Goal: Task Accomplishment & Management: Manage account settings

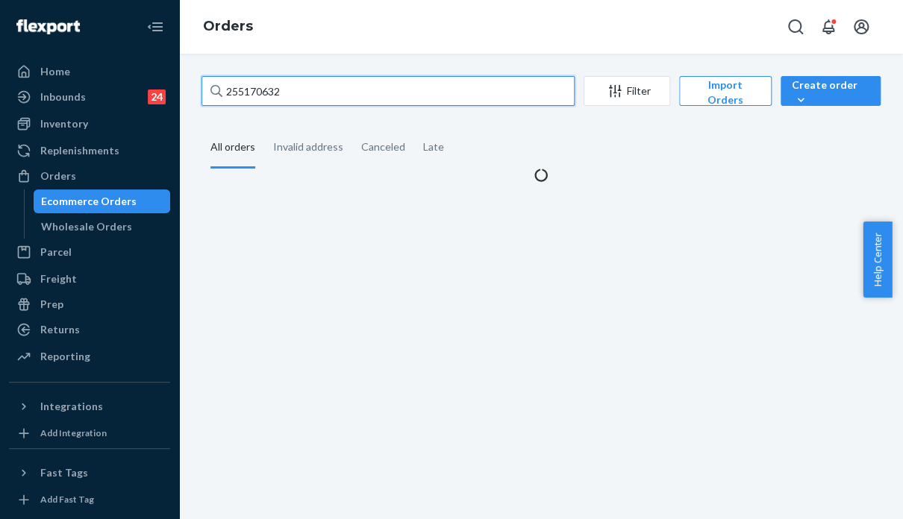
drag, startPoint x: 247, startPoint y: 89, endPoint x: 198, endPoint y: 89, distance: 49.2
click at [198, 89] on div "255170632 Filter Import Orders Create order Ecommerce order Removal order All o…" at bounding box center [540, 129] width 701 height 107
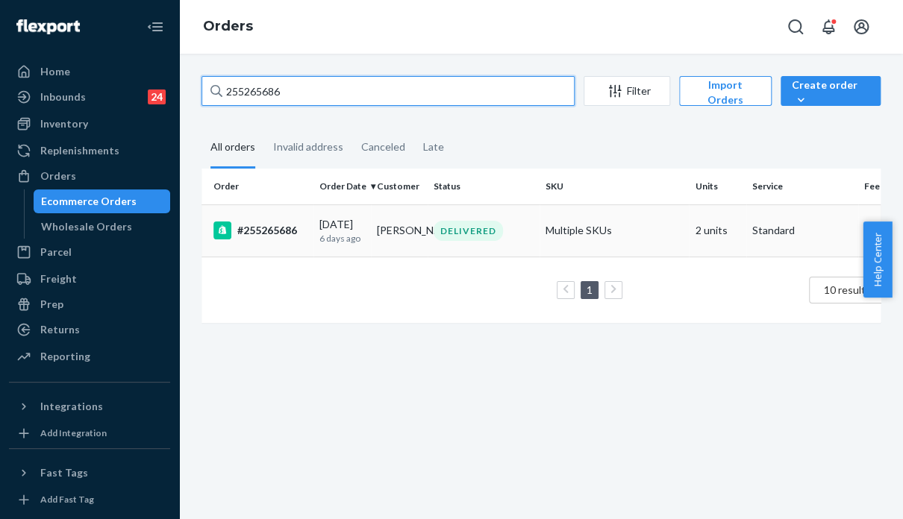
type input "255265686"
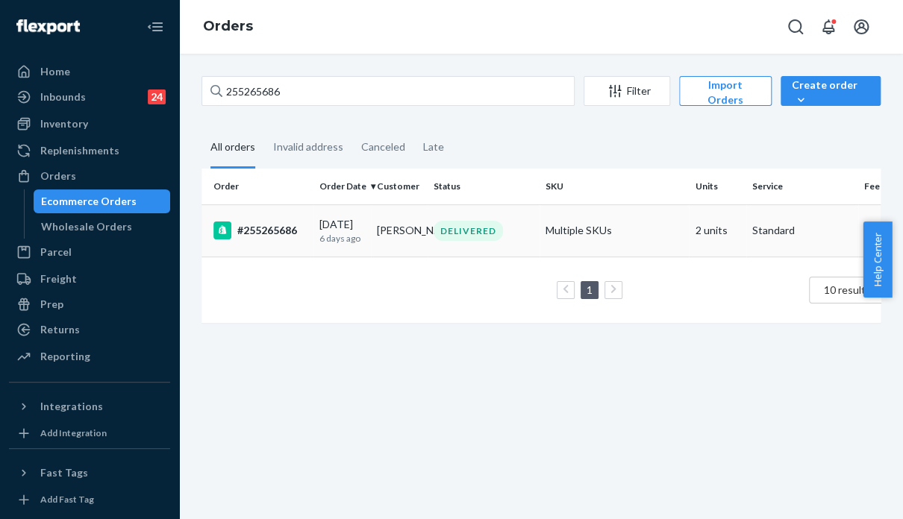
click at [627, 253] on td "Multiple SKUs" at bounding box center [613, 230] width 149 height 52
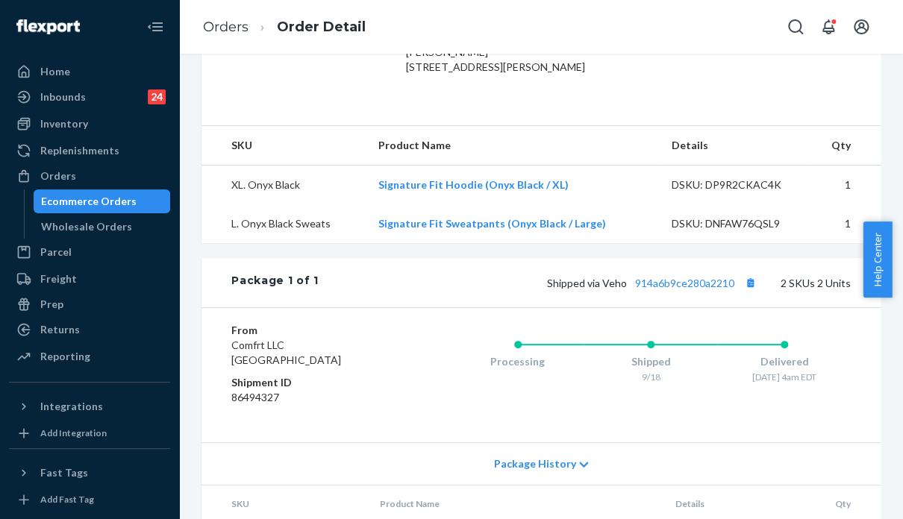
scroll to position [522, 0]
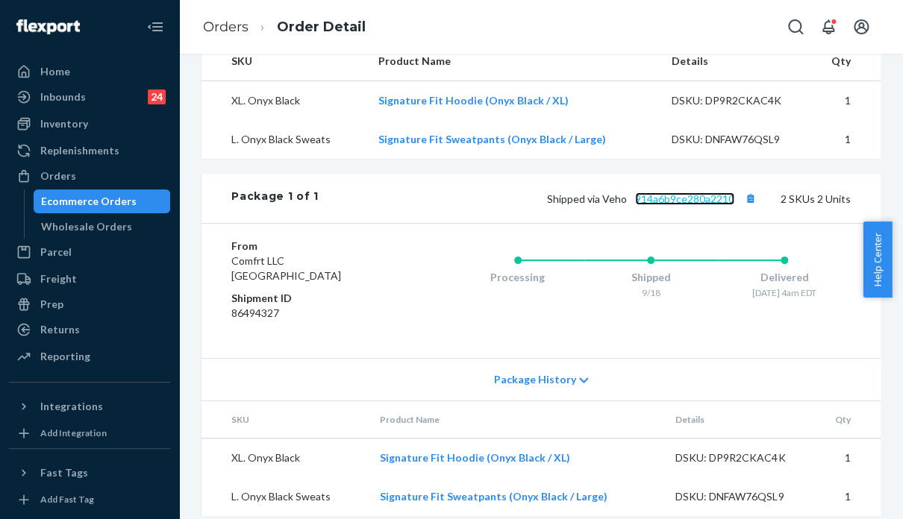
click at [669, 205] on link "914a6b9ce280a2210" at bounding box center [684, 199] width 99 height 13
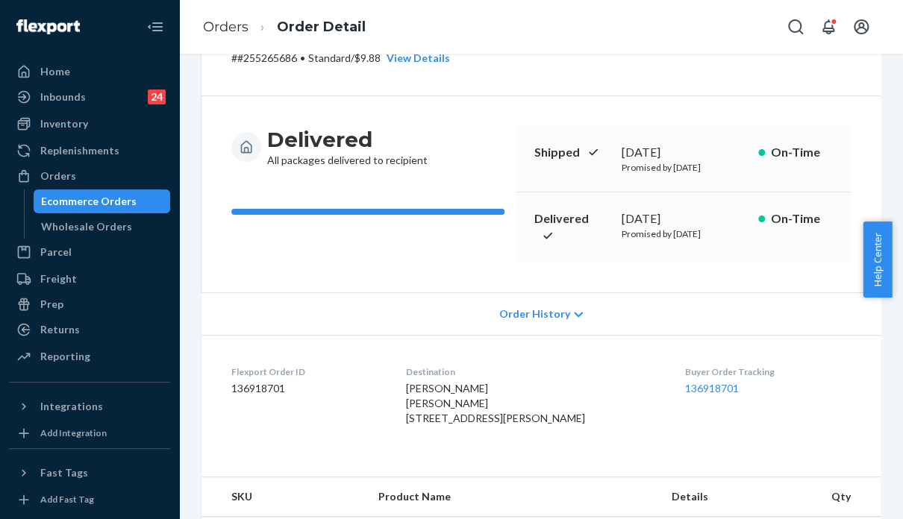
scroll to position [0, 0]
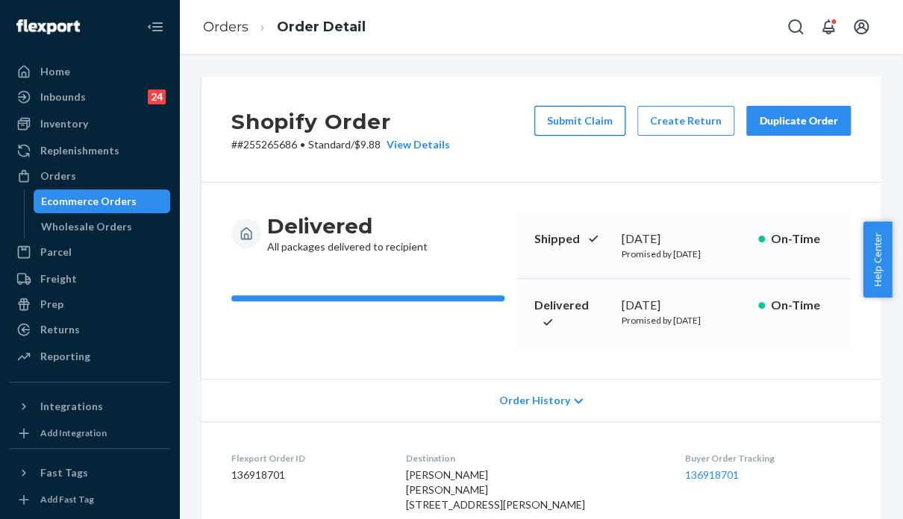
click at [575, 114] on button "Submit Claim" at bounding box center [579, 121] width 91 height 30
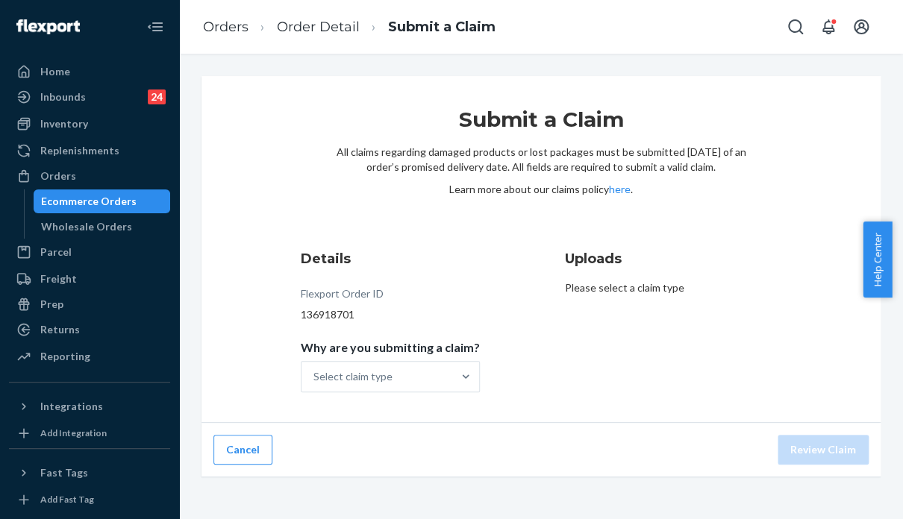
click at [803, 328] on div "Submit a Claim All claims regarding damaged products or lost packages must be s…" at bounding box center [540, 249] width 679 height 347
click at [343, 376] on div "Select claim type" at bounding box center [352, 376] width 79 height 15
click at [315, 376] on input "Why are you submitting a claim? Select claim type" at bounding box center [313, 376] width 1 height 15
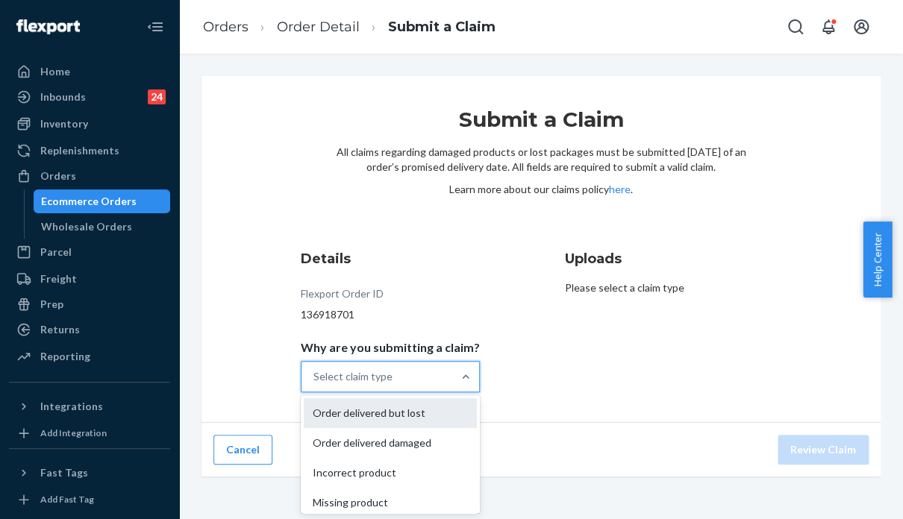
click at [360, 413] on div "Order delivered but lost" at bounding box center [390, 413] width 173 height 30
click at [315, 384] on input "Why are you submitting a claim? option Order delivered but lost focused, 1 of 4…" at bounding box center [313, 376] width 1 height 15
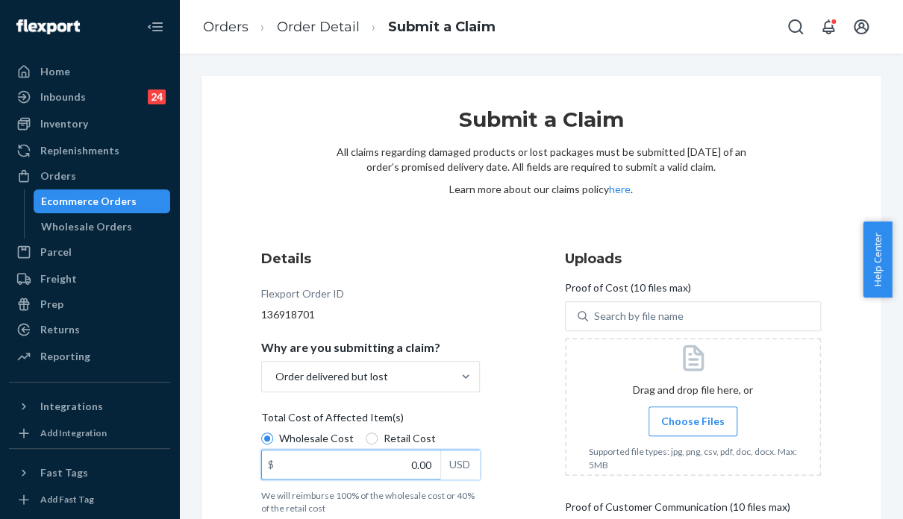
drag, startPoint x: 304, startPoint y: 463, endPoint x: 201, endPoint y: 447, distance: 104.3
click at [304, 463] on input "0.00" at bounding box center [351, 465] width 178 height 28
drag, startPoint x: 737, startPoint y: 259, endPoint x: 668, endPoint y: 268, distance: 70.0
click at [737, 259] on h3 "Uploads" at bounding box center [693, 258] width 256 height 19
click at [369, 470] on input "0.00" at bounding box center [351, 465] width 178 height 28
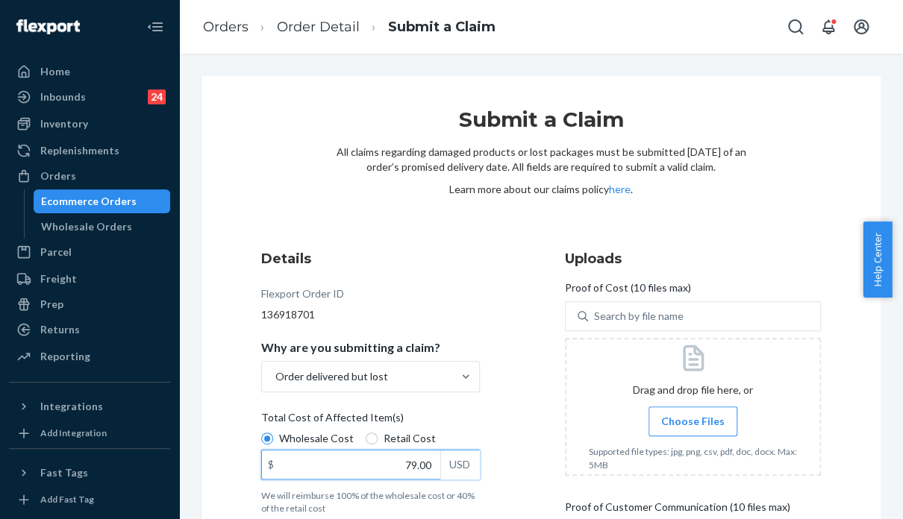
scroll to position [149, 0]
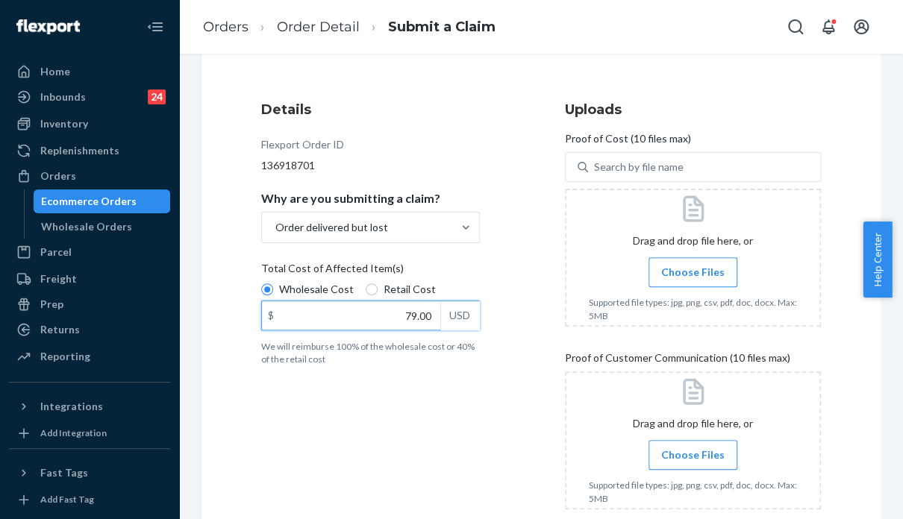
type input "79.00"
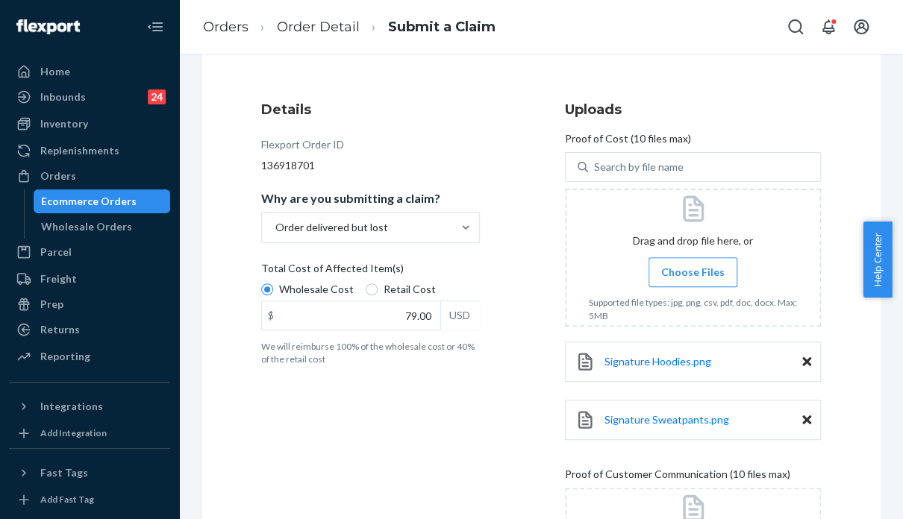
click at [856, 413] on div "Submit a Claim All claims regarding damaged products or lost packages must be s…" at bounding box center [540, 298] width 679 height 742
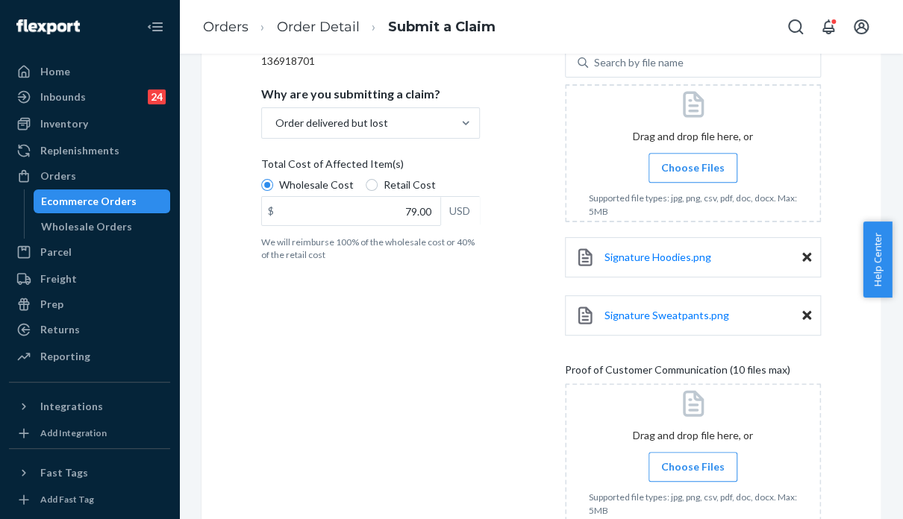
scroll to position [298, 0]
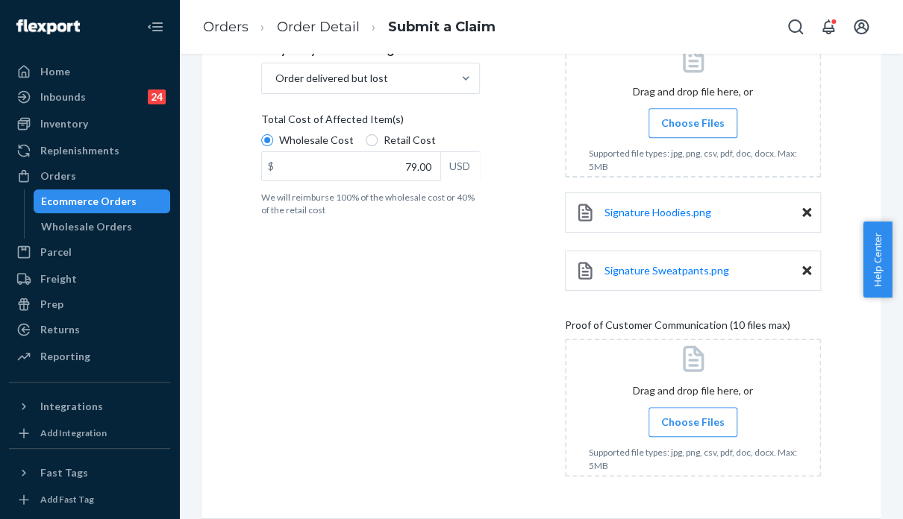
click at [661, 426] on span "Choose Files" at bounding box center [692, 422] width 63 height 15
click at [692, 426] on input "Choose Files" at bounding box center [692, 422] width 1 height 16
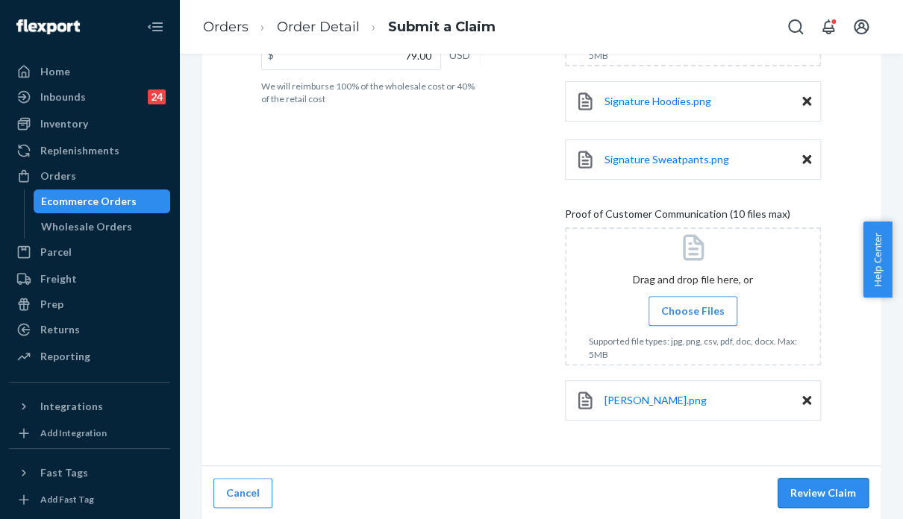
click at [782, 495] on button "Review Claim" at bounding box center [822, 493] width 91 height 30
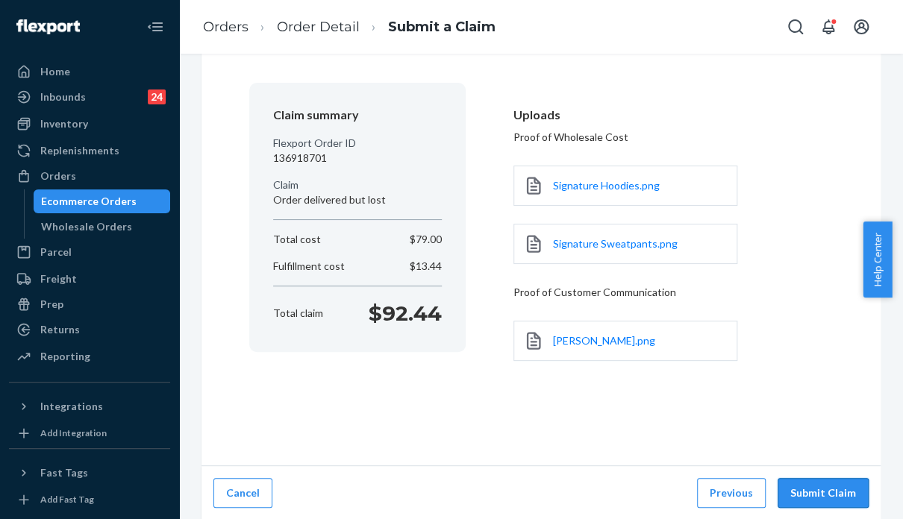
click at [794, 489] on button "Submit Claim" at bounding box center [822, 493] width 91 height 30
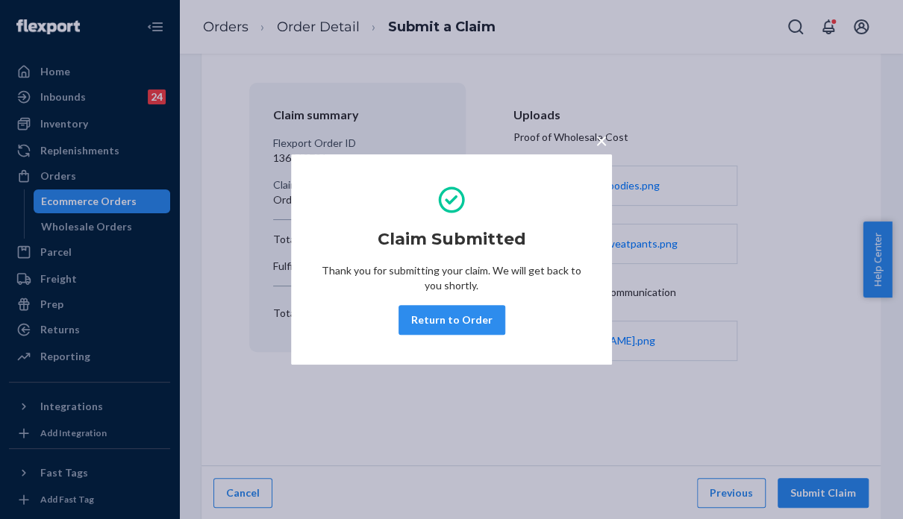
drag, startPoint x: 809, startPoint y: 364, endPoint x: 619, endPoint y: 390, distance: 192.1
click at [809, 364] on div "× Claim Submitted Thank you for submitting your claim. We will get back to you …" at bounding box center [451, 259] width 903 height 519
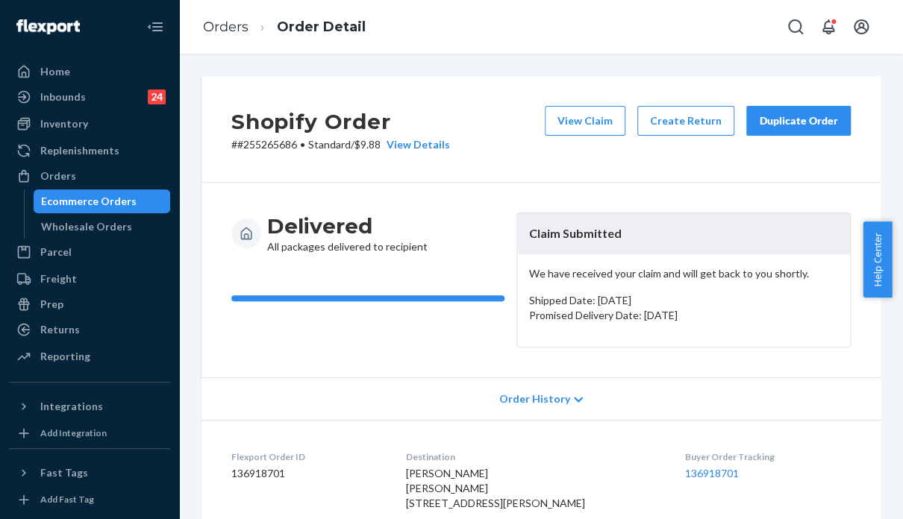
click at [284, 144] on p "# #255265686 • Standard / $9.88 View Details" at bounding box center [340, 144] width 219 height 15
click at [283, 144] on p "# #255265686 • Standard / $9.88 View Details" at bounding box center [340, 144] width 219 height 15
click at [358, 342] on div "Delivered All packages delivered to recipient" at bounding box center [367, 280] width 273 height 135
click at [269, 137] on p "# #255265686 • Standard / $9.88 View Details" at bounding box center [340, 144] width 219 height 15
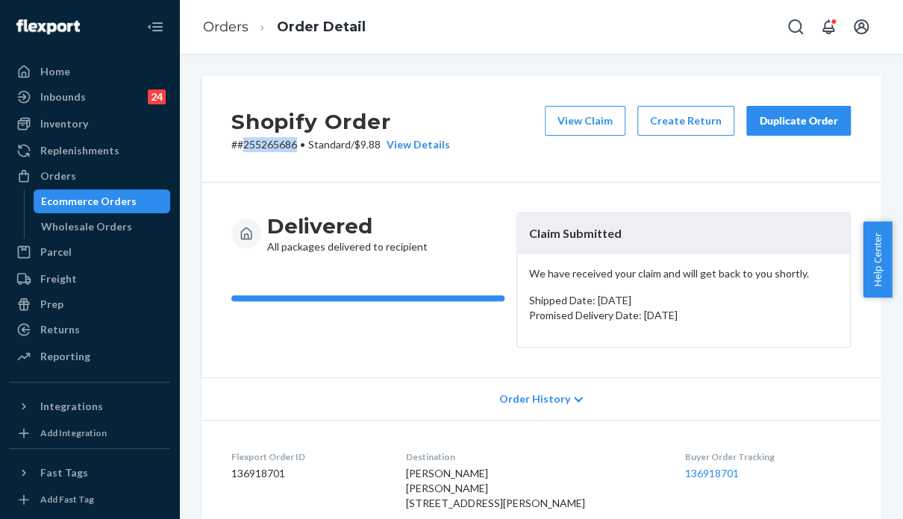
click at [269, 138] on p "# #255265686 • Standard / $9.88 View Details" at bounding box center [340, 144] width 219 height 15
copy p "255265686"
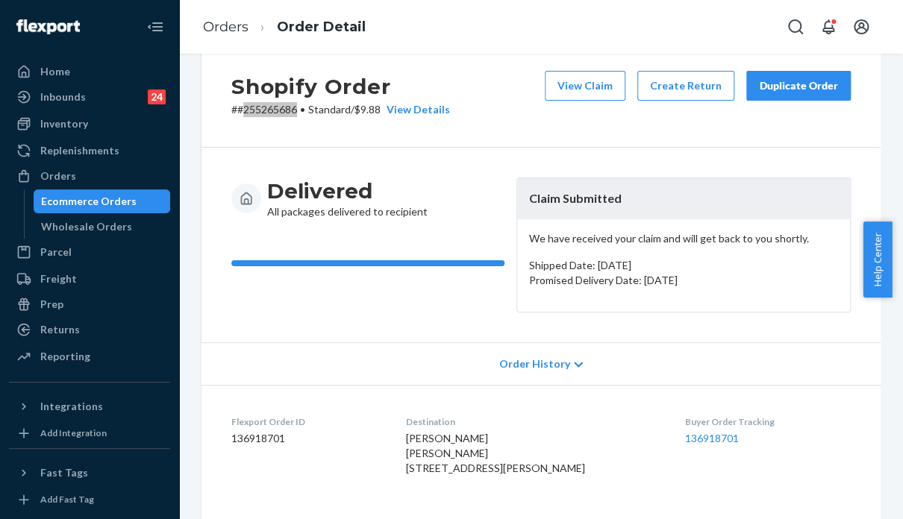
scroll to position [224, 0]
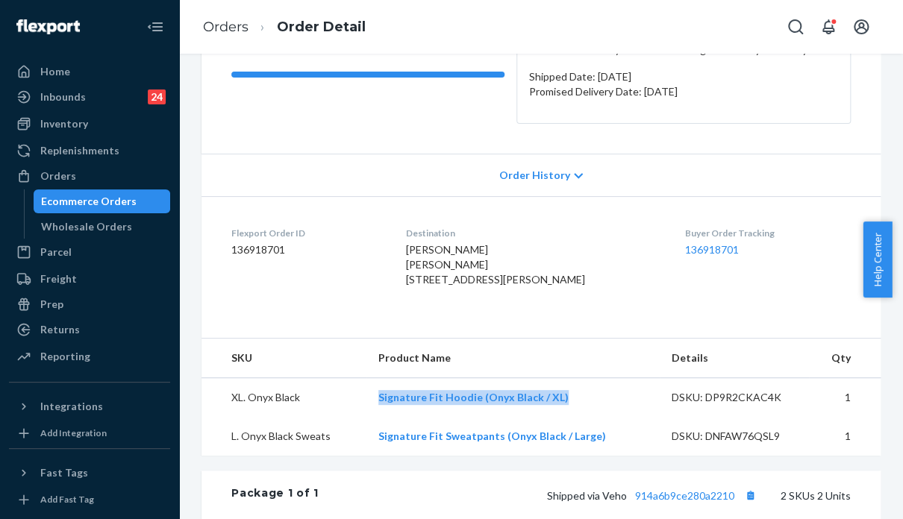
drag, startPoint x: 583, startPoint y: 415, endPoint x: 375, endPoint y: 422, distance: 207.5
click at [375, 417] on td "Signature Fit Hoodie (Onyx Black / XL)" at bounding box center [512, 398] width 293 height 40
copy link "Signature Fit Hoodie (Onyx Black / XL)"
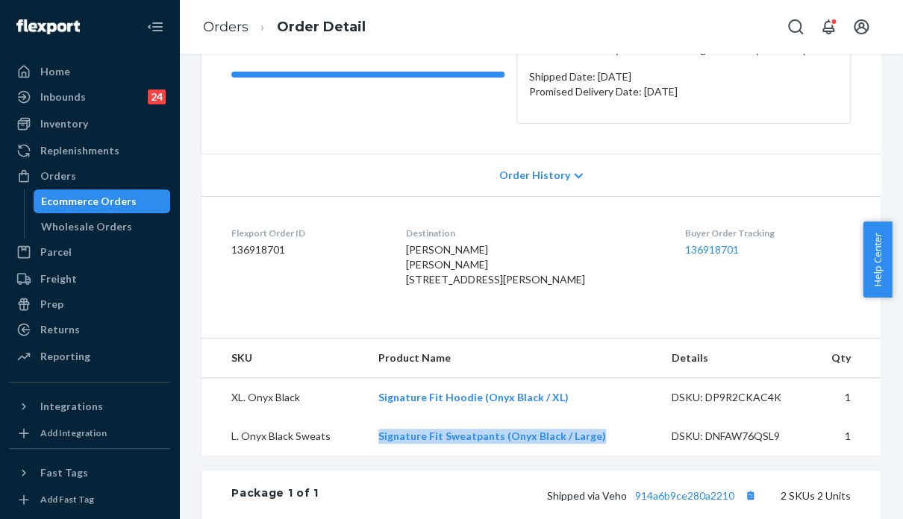
drag, startPoint x: 551, startPoint y: 461, endPoint x: 363, endPoint y: 477, distance: 188.7
click at [363, 456] on tr "L. Onyx Black Sweats Signature Fit Sweatpants (Onyx Black / Large) DSKU: DNFAW7…" at bounding box center [540, 436] width 679 height 39
copy tr "Signature Fit Sweatpants (Onyx Black / Large)"
drag, startPoint x: 110, startPoint y: 187, endPoint x: 154, endPoint y: 177, distance: 45.2
click at [110, 187] on link "Orders" at bounding box center [89, 176] width 161 height 24
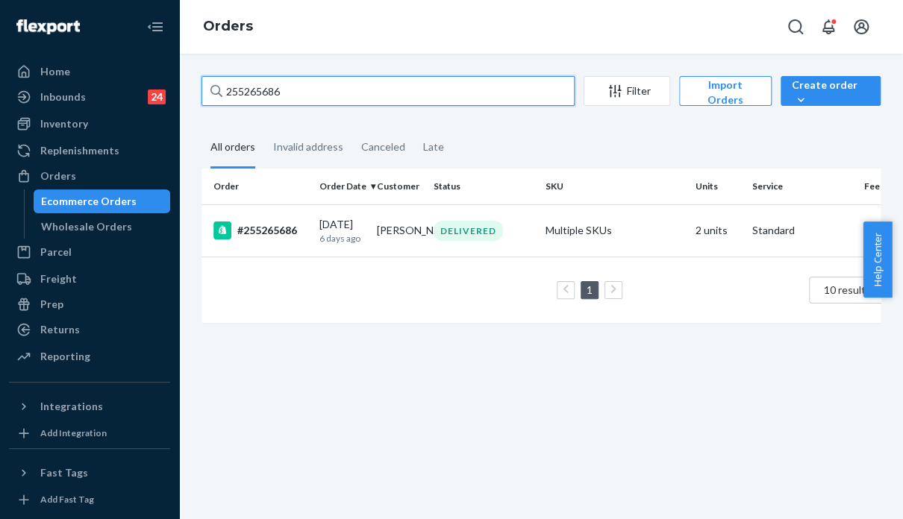
drag, startPoint x: 272, startPoint y: 89, endPoint x: 210, endPoint y: 93, distance: 62.1
click at [210, 93] on div "255265686" at bounding box center [387, 91] width 373 height 30
paste input "323330"
type input "255323330"
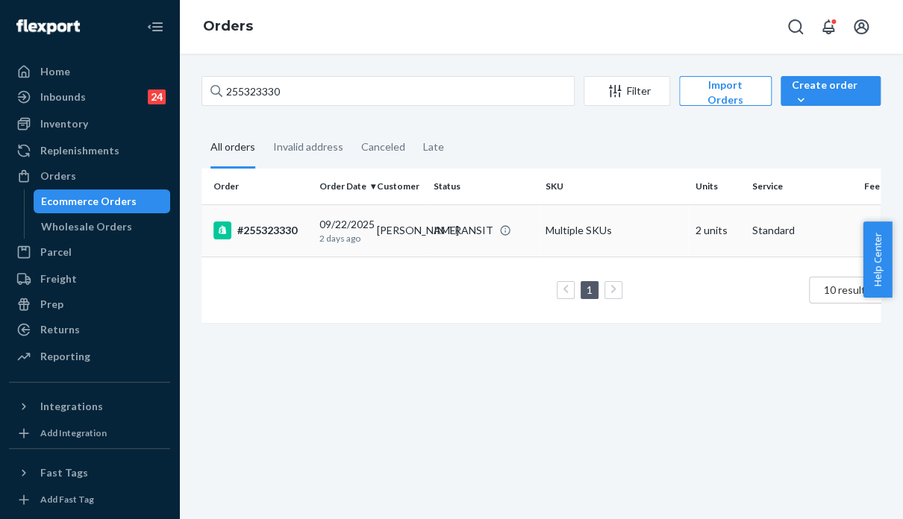
click at [624, 235] on td "Multiple SKUs" at bounding box center [613, 230] width 149 height 52
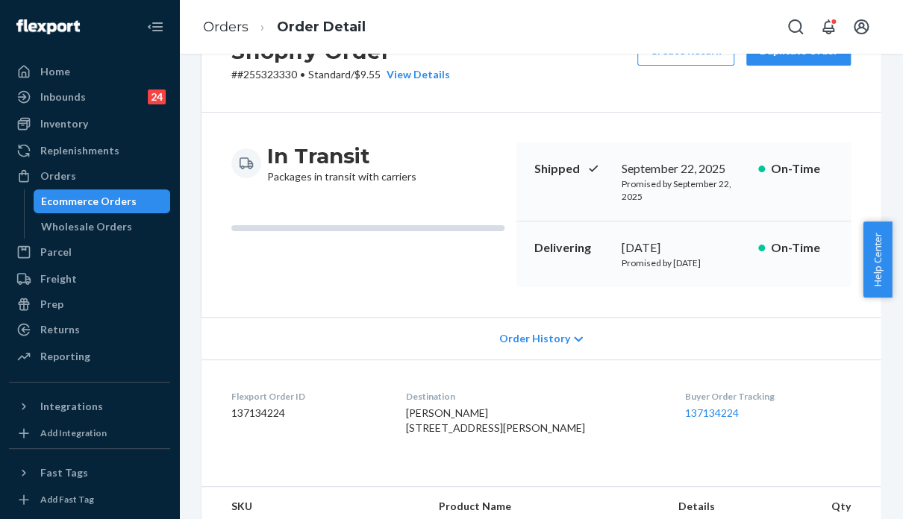
scroll to position [75, 0]
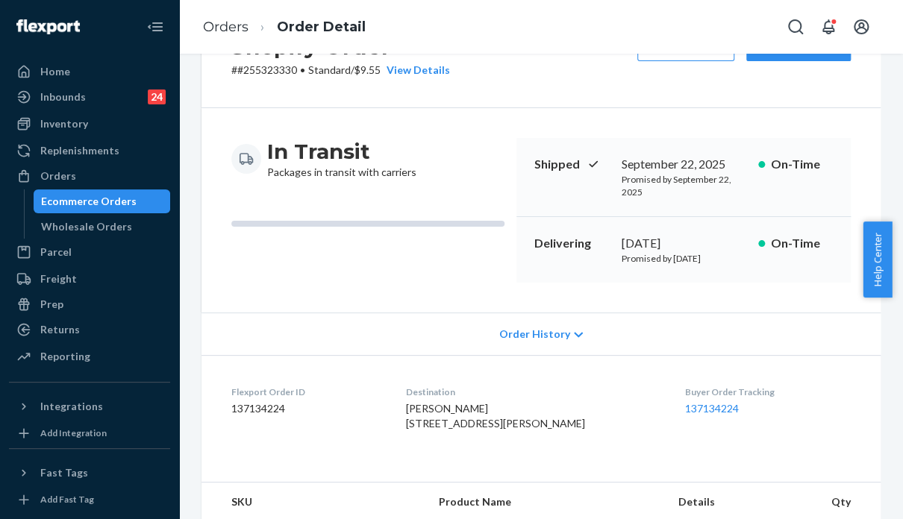
click at [798, 399] on div "Buyer Order Tracking 137134224" at bounding box center [768, 411] width 166 height 51
click at [792, 328] on div "Order History" at bounding box center [540, 334] width 679 height 43
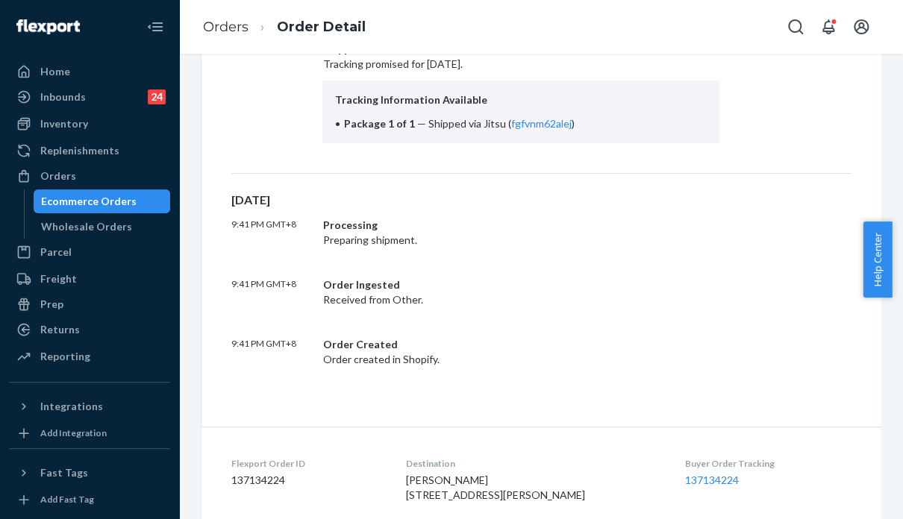
scroll to position [448, 0]
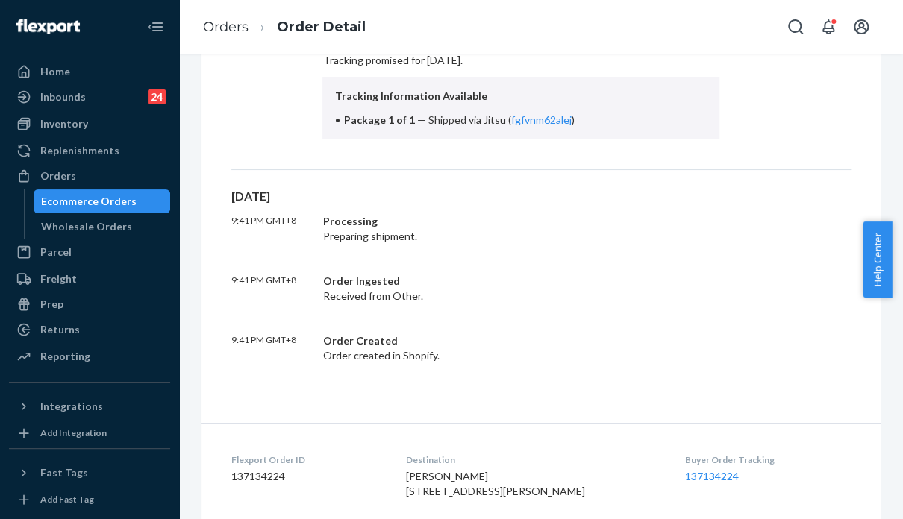
drag, startPoint x: 782, startPoint y: 354, endPoint x: 769, endPoint y: 366, distance: 18.0
click at [782, 354] on div "9:41 PM GMT+8 Order Created Order created in Shopify." at bounding box center [540, 349] width 619 height 30
drag, startPoint x: 897, startPoint y: 230, endPoint x: 885, endPoint y: 148, distance: 82.2
click at [885, 148] on body "Home Inbounds 24 Shipping Plans Problems 24 Inventory Products Replenishments O…" at bounding box center [451, 259] width 903 height 519
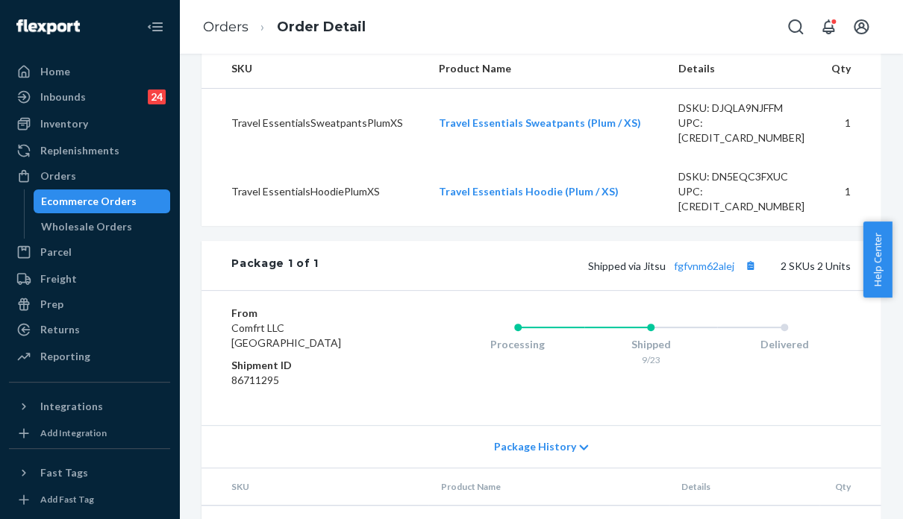
scroll to position [951, 0]
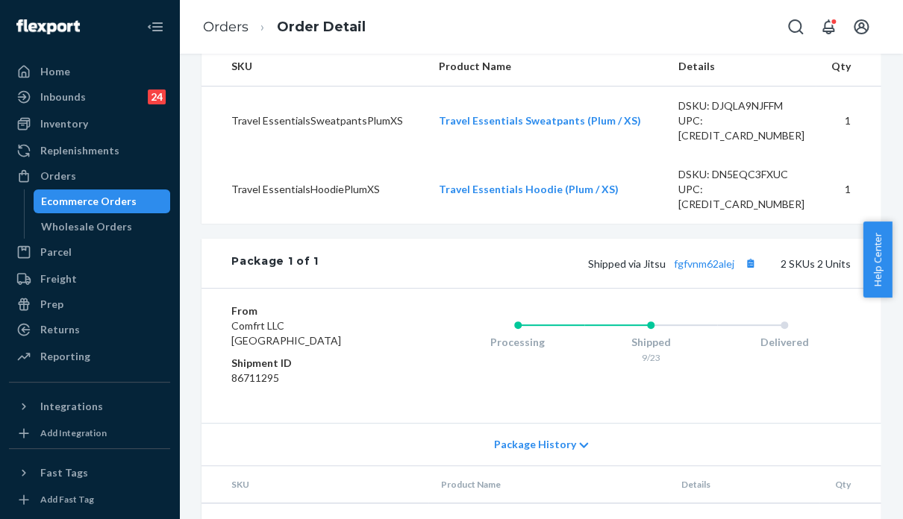
click at [379, 393] on div "From Comfrt LLC San Bernardino, CA 92408 Shipment ID 86711295 Processing Shippe…" at bounding box center [540, 356] width 619 height 104
click at [531, 386] on div "Processing Shipped 9/23 Delivered" at bounding box center [621, 356] width 460 height 104
drag, startPoint x: 636, startPoint y: 259, endPoint x: 725, endPoint y: 263, distance: 89.6
click at [725, 263] on span "Shipped via Jitsu fgfvnm62alej" at bounding box center [674, 263] width 172 height 13
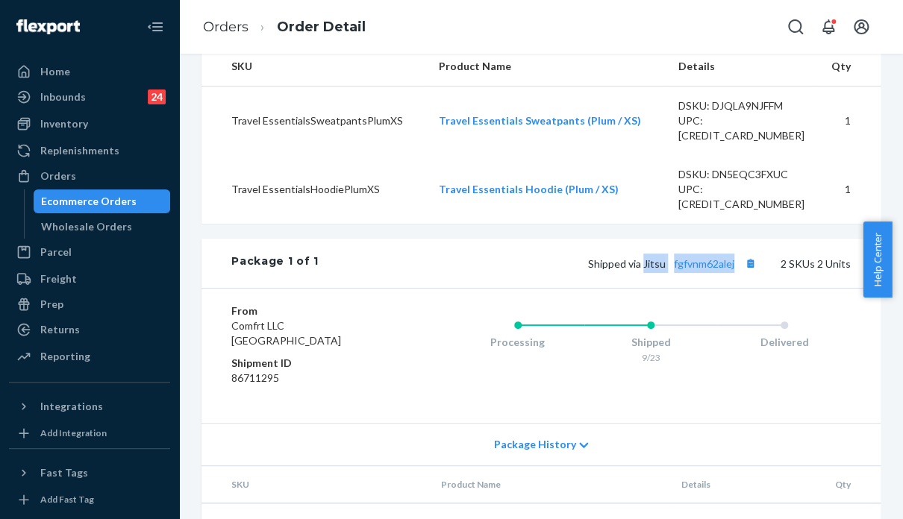
copy span "Jitsu fgfvnm62alej"
click at [48, 169] on div "Orders" at bounding box center [58, 176] width 36 height 15
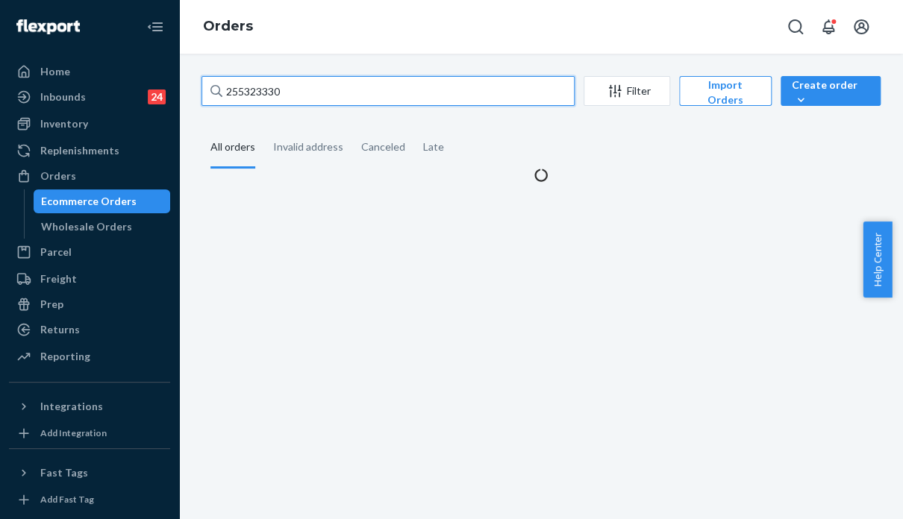
click at [225, 86] on input "255323330" at bounding box center [387, 91] width 373 height 30
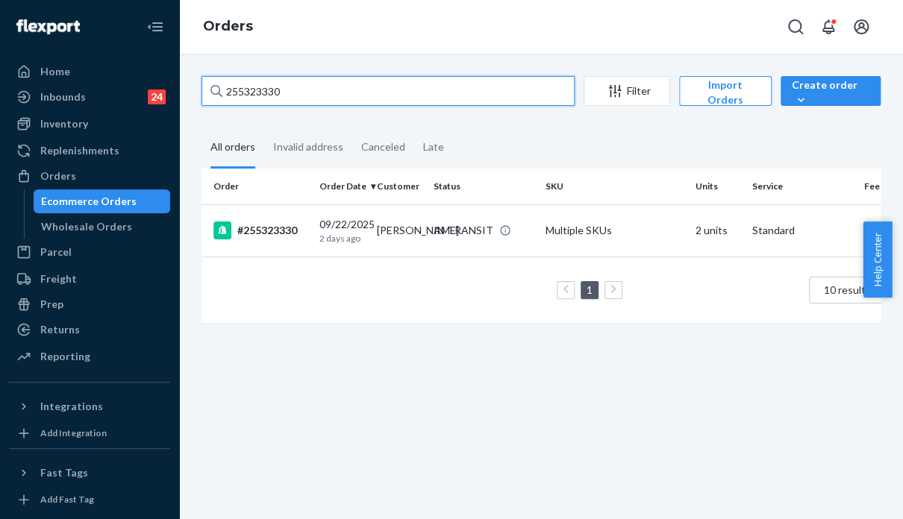
paste input "125818"
type input "255125818"
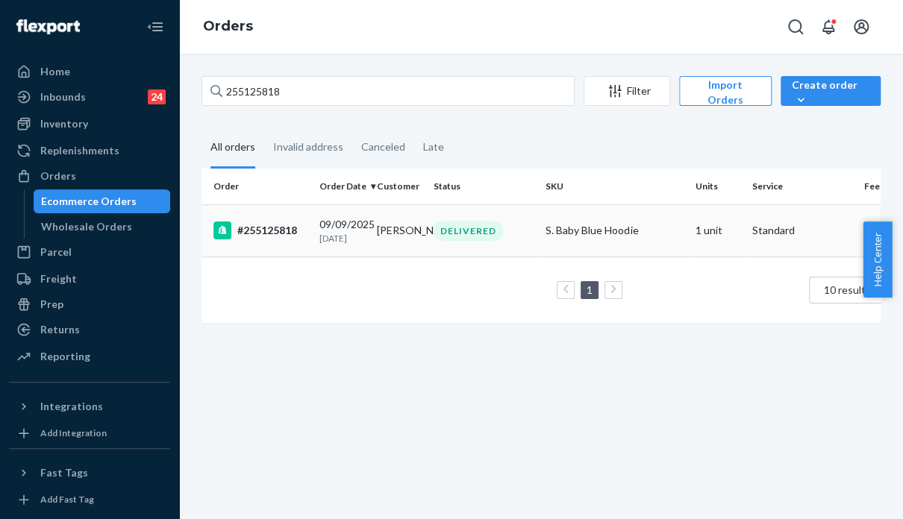
click at [523, 241] on div "DELIVERED" at bounding box center [484, 231] width 106 height 20
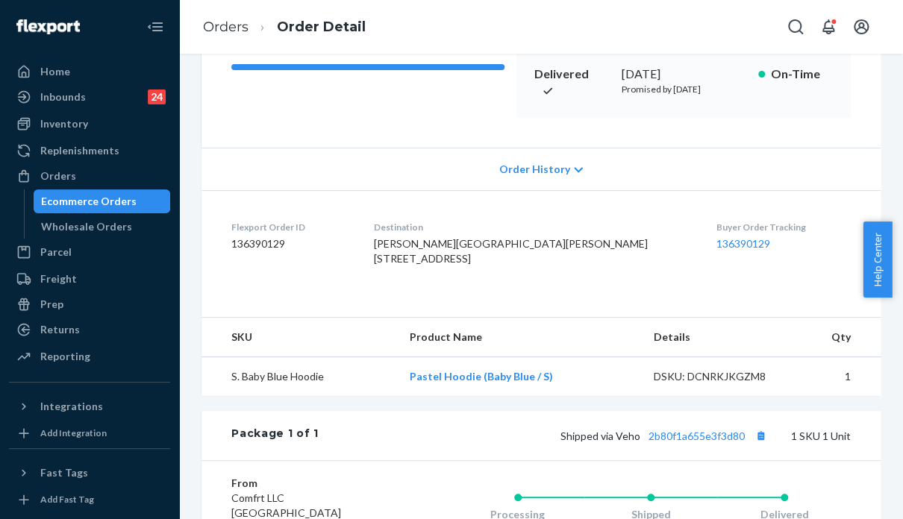
scroll to position [298, 0]
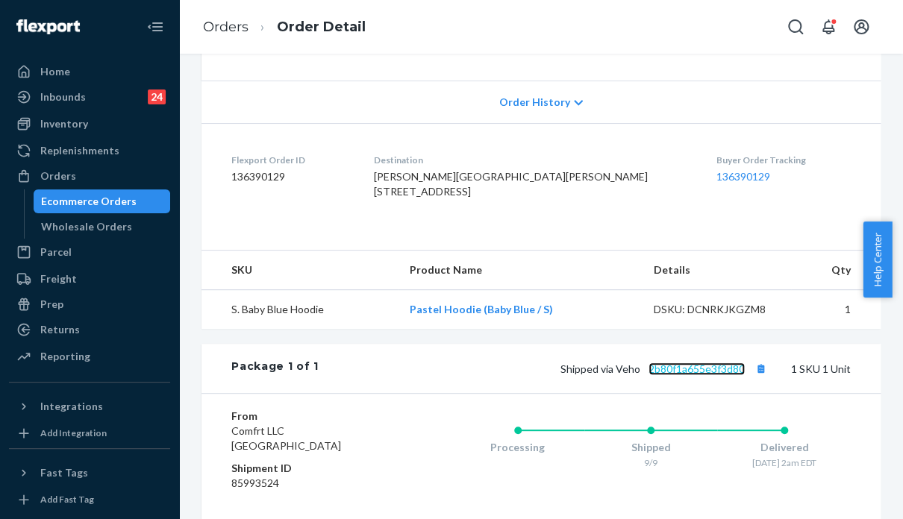
click at [695, 375] on link "2b80f1a655e3f3d80" at bounding box center [696, 369] width 96 height 13
drag, startPoint x: 737, startPoint y: 436, endPoint x: 606, endPoint y: 438, distance: 131.3
click at [606, 375] on span "Shipped via Veho 2b80f1a655e3f3d80" at bounding box center [665, 369] width 210 height 13
copy span "Veho 2b80f1a655e3f3d80"
click at [753, 235] on dl "Flexport Order ID 136390129 Destination Clodagh Riordan Clodagh Riordan 5151 Pa…" at bounding box center [540, 179] width 679 height 112
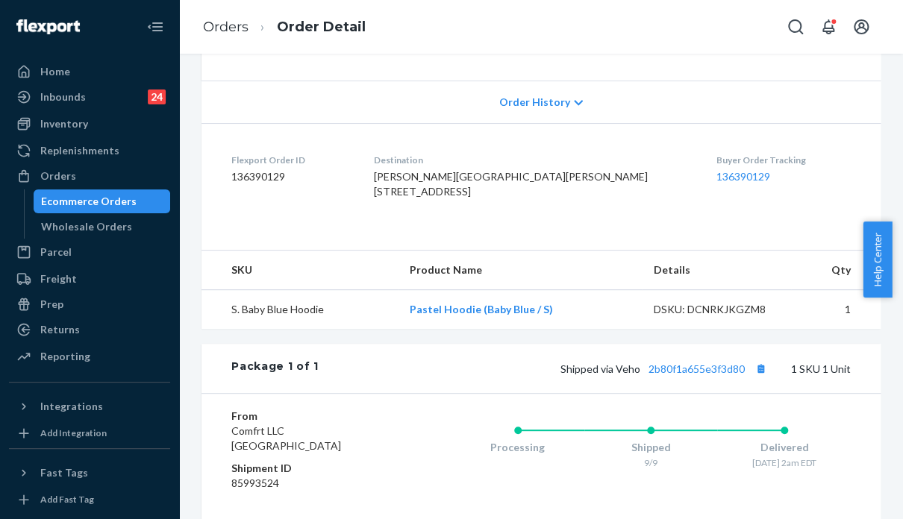
drag, startPoint x: 414, startPoint y: 209, endPoint x: 509, endPoint y: 240, distance: 99.6
click at [509, 235] on dl "Flexport Order ID 136390129 Destination Clodagh Riordan Clodagh Riordan 5151 Pa…" at bounding box center [540, 179] width 679 height 112
copy span "Clodagh Riordan 5151 Park Ave # MC1478 Fairfield, CT 06825"
drag, startPoint x: 304, startPoint y: 311, endPoint x: 442, endPoint y: 200, distance: 177.8
click at [304, 310] on div "Shopify Order # #255125818 • Standard / $7.48 View Details Submit Claim Create …" at bounding box center [540, 53] width 679 height 551
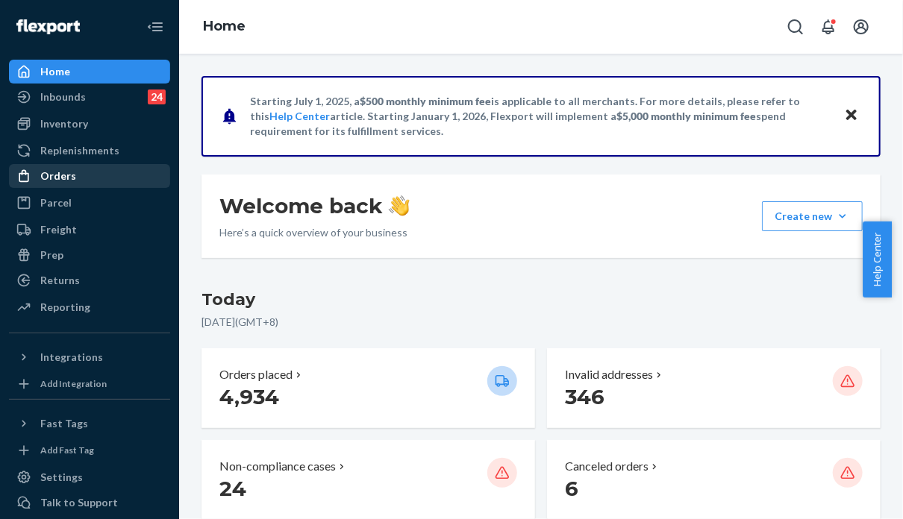
click at [93, 166] on div "Orders" at bounding box center [89, 176] width 158 height 21
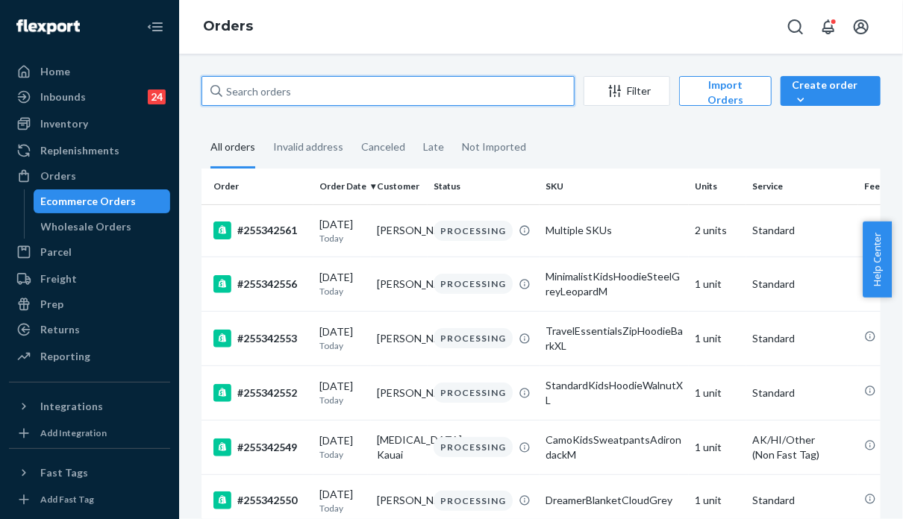
click at [333, 84] on input "text" at bounding box center [387, 91] width 373 height 30
paste input "254858506"
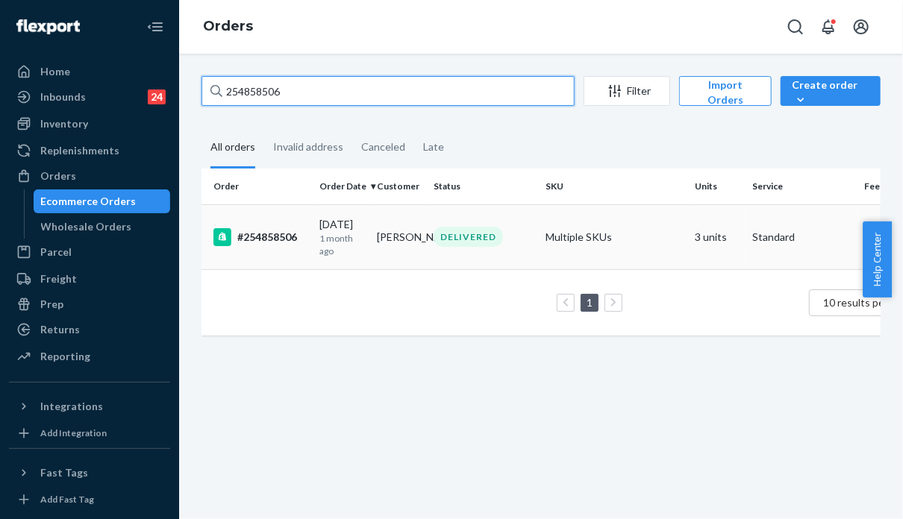
type input "254858506"
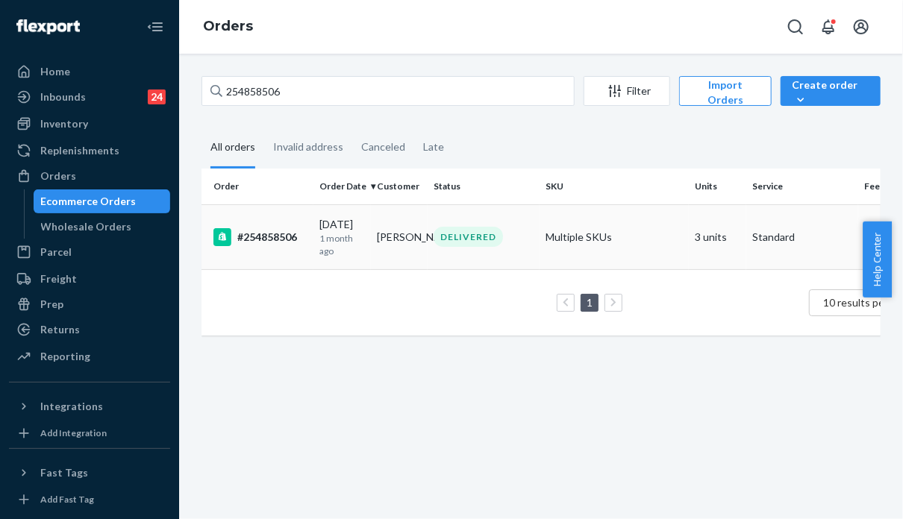
click at [652, 247] on td "Multiple SKUs" at bounding box center [613, 236] width 149 height 65
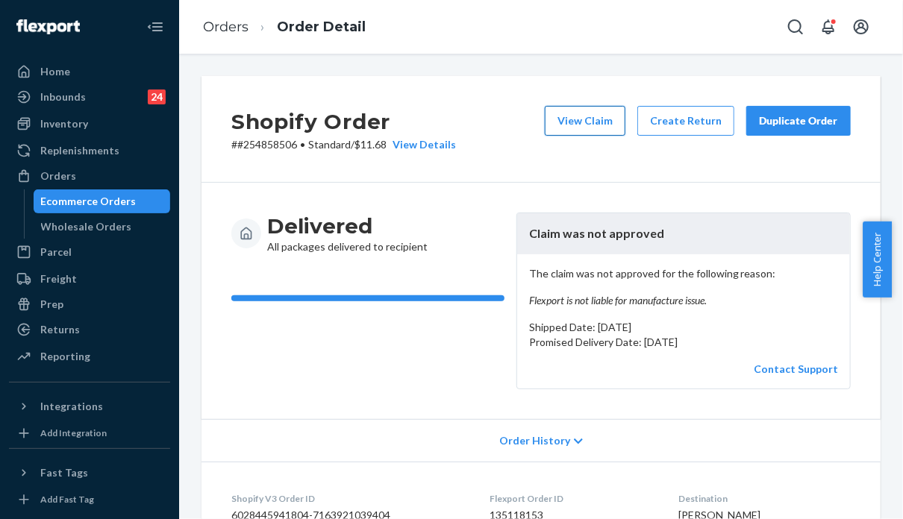
click at [580, 126] on button "View Claim" at bounding box center [585, 121] width 81 height 30
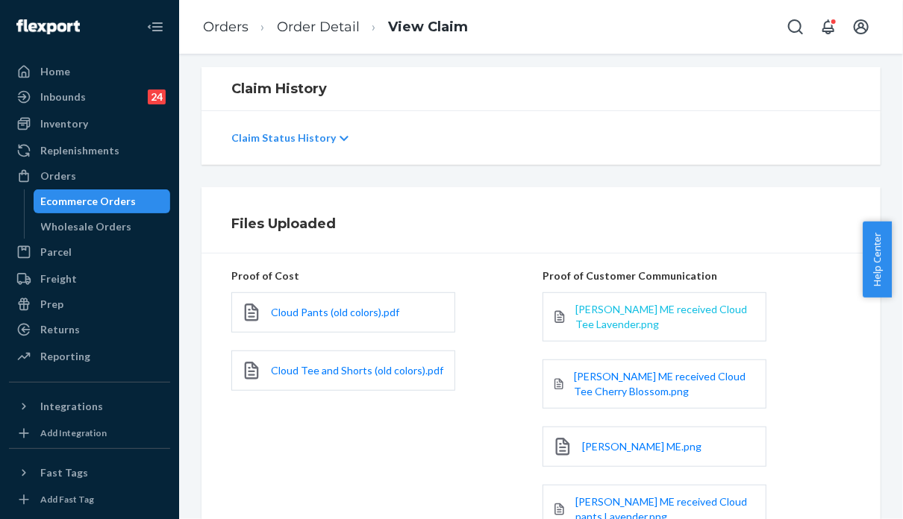
scroll to position [298, 0]
